Goal: Transaction & Acquisition: Purchase product/service

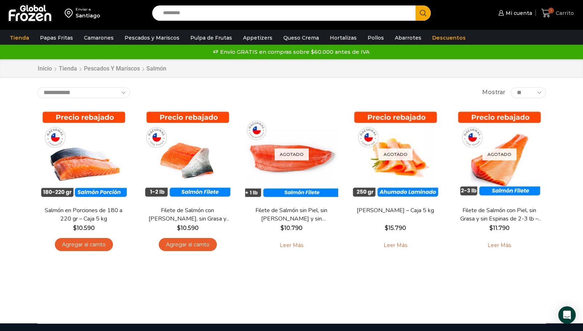
click at [569, 12] on span "Carrito" at bounding box center [564, 12] width 20 height 7
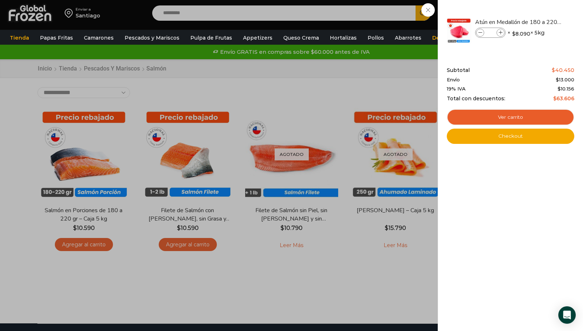
drag, startPoint x: 373, startPoint y: 82, endPoint x: 375, endPoint y: 77, distance: 5.5
click at [539, 22] on div "1 [GEOGRAPHIC_DATA] 1 1 Shopping Cart * $" at bounding box center [557, 13] width 36 height 17
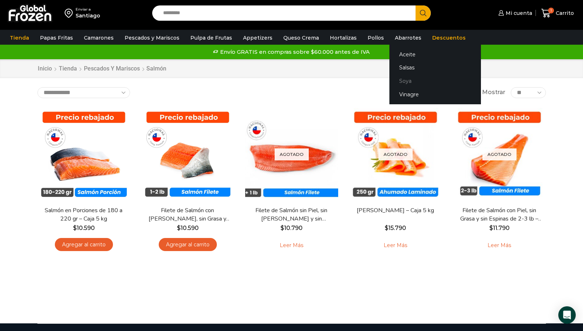
click at [398, 80] on link "Soya" at bounding box center [434, 80] width 91 height 13
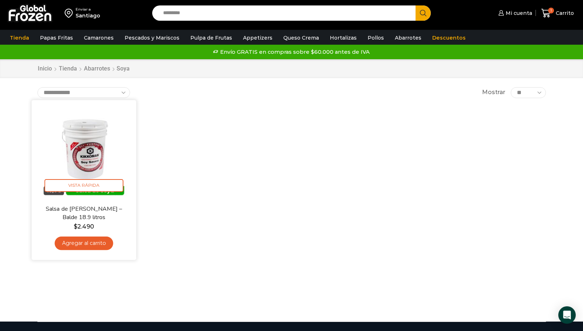
click at [80, 246] on link "Agregar al carrito" at bounding box center [83, 242] width 58 height 13
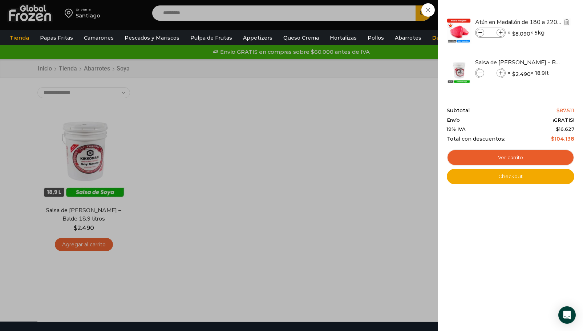
click at [481, 32] on icon at bounding box center [480, 33] width 4 height 4
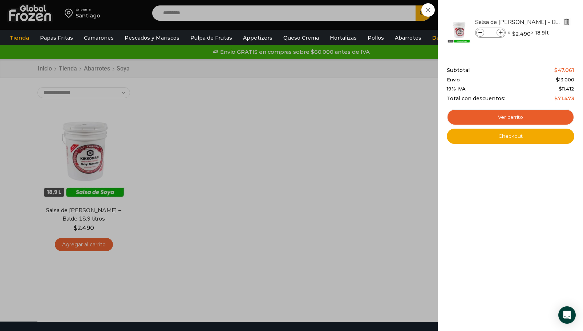
click at [566, 21] on img "Eliminar Salsa de Soya Kikkoman - Balde 18.9 litros del carrito" at bounding box center [566, 22] width 7 height 7
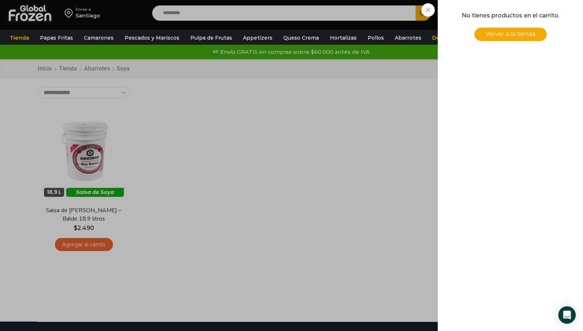
click at [539, 22] on div "0 [GEOGRAPHIC_DATA] 0 0 Shopping Cart No tienes productos en el carrito. Volver…" at bounding box center [557, 13] width 36 height 17
